Goal: Information Seeking & Learning: Find specific fact

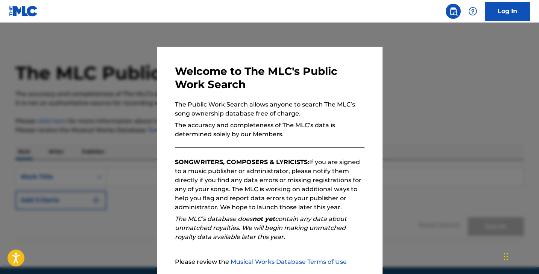
scroll to position [70, 0]
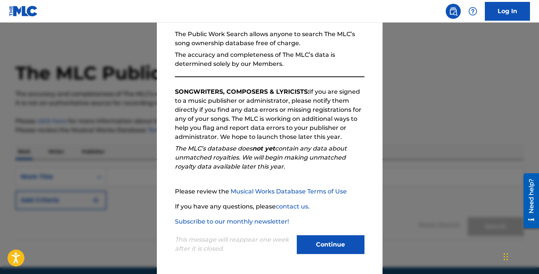
drag, startPoint x: 334, startPoint y: 246, endPoint x: 409, endPoint y: 179, distance: 101.0
click at [334, 245] on button "Continue" at bounding box center [331, 244] width 68 height 19
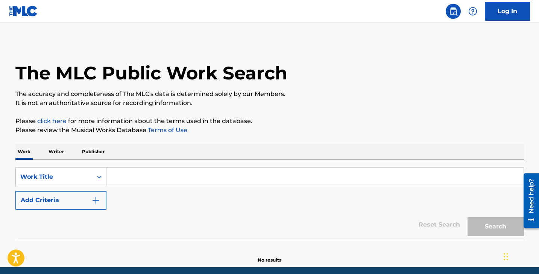
click at [455, 12] on img at bounding box center [453, 11] width 9 height 9
click at [210, 181] on input "Search Form" at bounding box center [314, 177] width 417 height 18
click at [213, 173] on input "Search Form" at bounding box center [314, 177] width 417 height 18
click at [130, 174] on input "Search Form" at bounding box center [314, 177] width 417 height 18
click at [205, 173] on input "Search Form" at bounding box center [314, 177] width 417 height 18
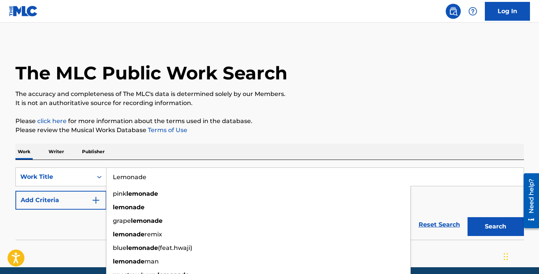
type input "Lemonade"
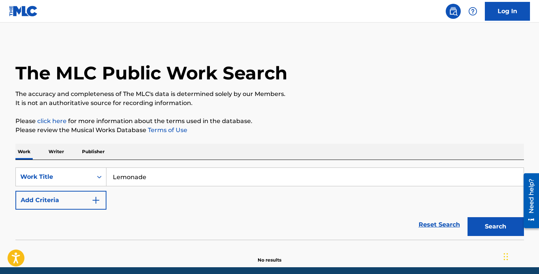
click at [96, 200] on img "Search Form" at bounding box center [95, 200] width 9 height 9
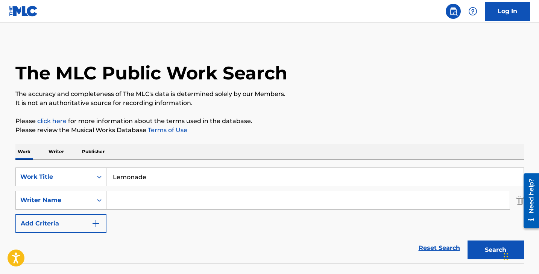
click at [135, 200] on input "Search Form" at bounding box center [307, 200] width 403 height 18
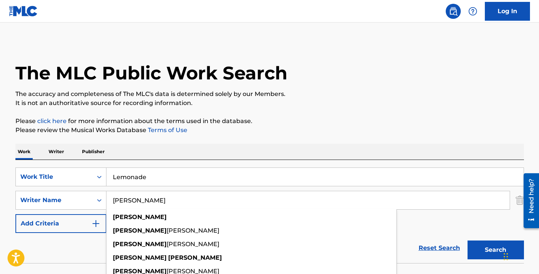
type input "[PERSON_NAME]"
click at [468, 240] on button "Search" at bounding box center [496, 249] width 56 height 19
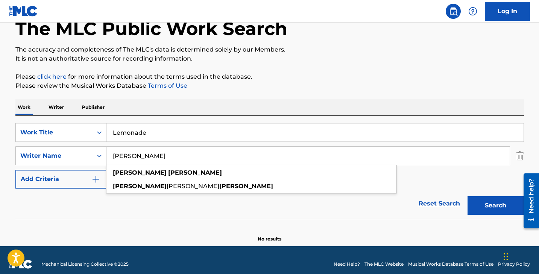
scroll to position [52, 0]
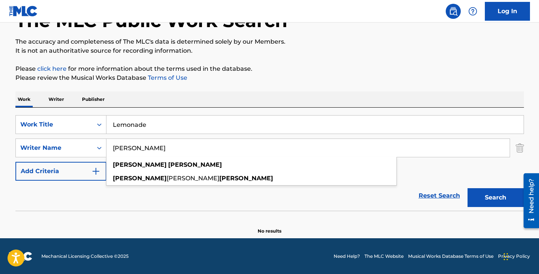
click at [504, 201] on button "Search" at bounding box center [496, 197] width 56 height 19
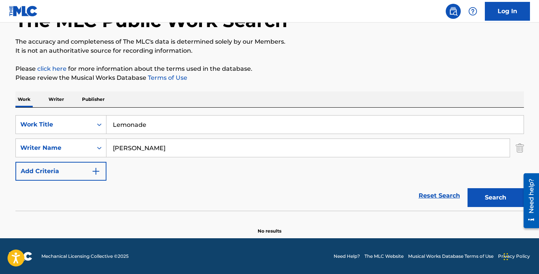
click at [177, 123] on input "Lemonade" at bounding box center [314, 125] width 417 height 18
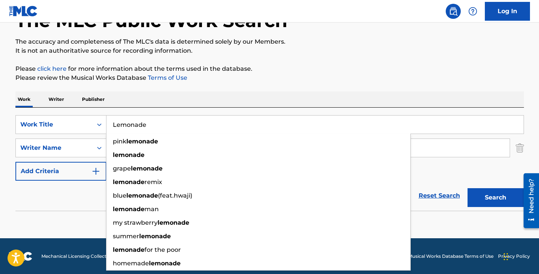
click at [177, 123] on input "Lemonade" at bounding box center [314, 125] width 417 height 18
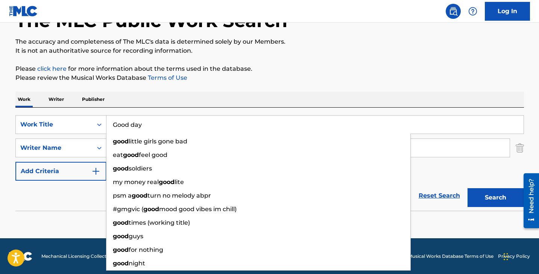
type input "Good day"
click at [468, 188] on button "Search" at bounding box center [496, 197] width 56 height 19
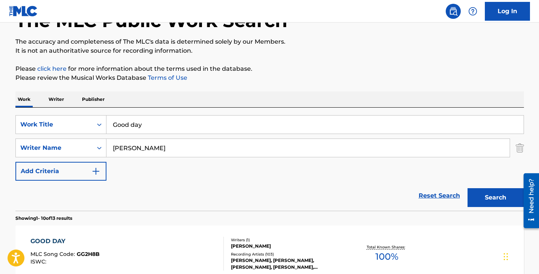
scroll to position [135, 0]
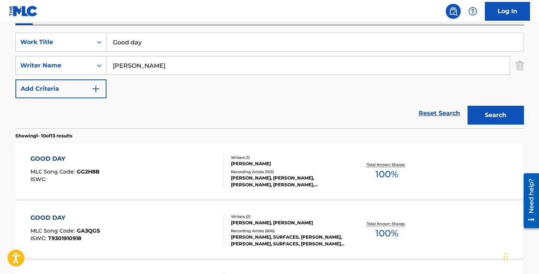
click at [59, 159] on div "GOOD DAY" at bounding box center [64, 158] width 69 height 9
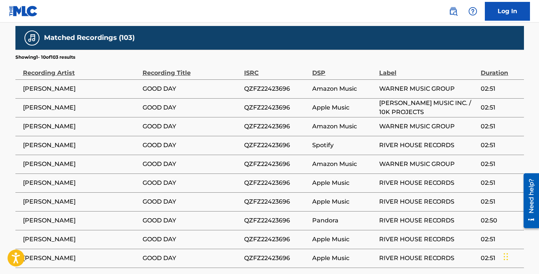
scroll to position [454, 0]
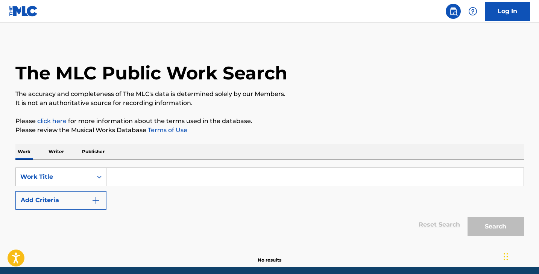
click at [188, 171] on input "Search Form" at bounding box center [314, 177] width 417 height 18
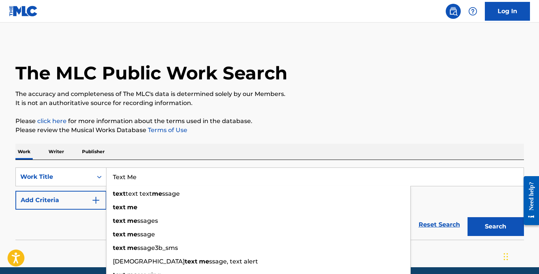
type input "Text Me"
click at [73, 198] on button "Add Criteria" at bounding box center [60, 200] width 91 height 19
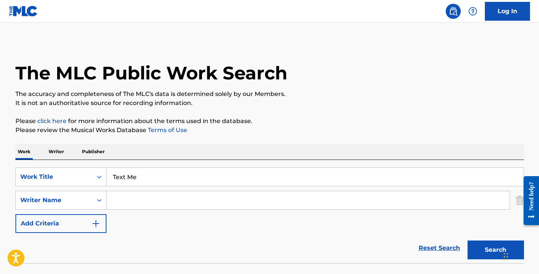
click at [126, 199] on input "Search Form" at bounding box center [307, 200] width 403 height 18
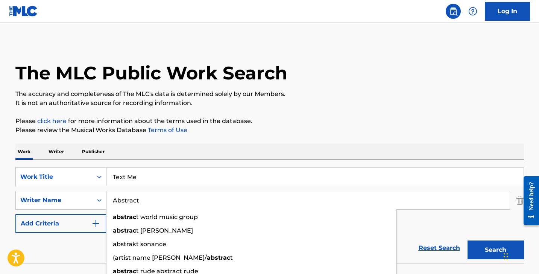
click at [468, 240] on button "Search" at bounding box center [496, 249] width 56 height 19
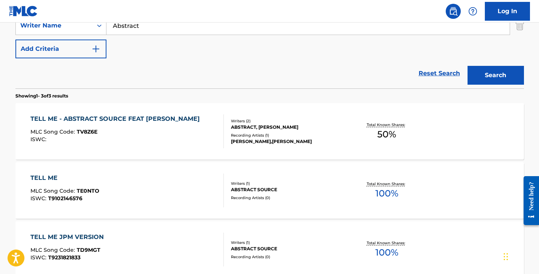
scroll to position [169, 0]
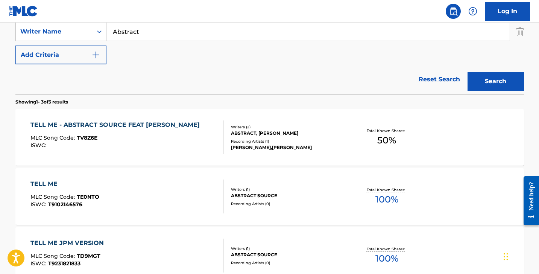
click at [149, 34] on input "Abstract" at bounding box center [307, 32] width 403 height 18
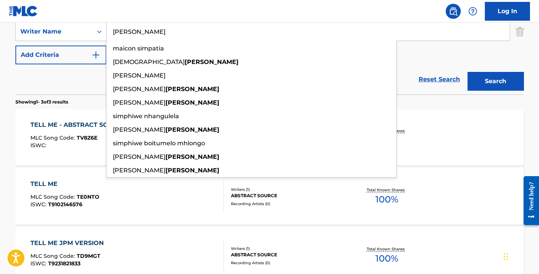
type input "Simpson"
click at [468, 72] on button "Search" at bounding box center [496, 81] width 56 height 19
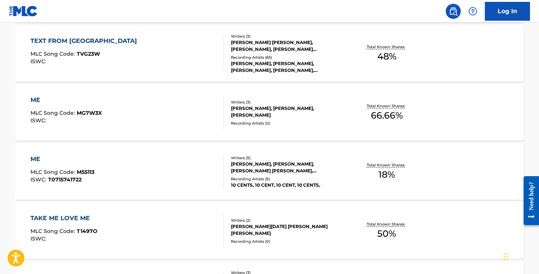
scroll to position [0, 0]
